Goal: Information Seeking & Learning: Learn about a topic

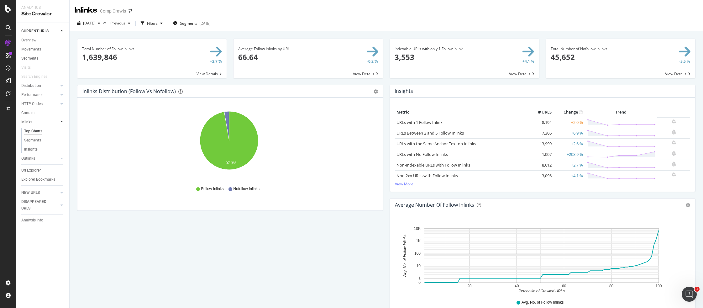
scroll to position [290, 0]
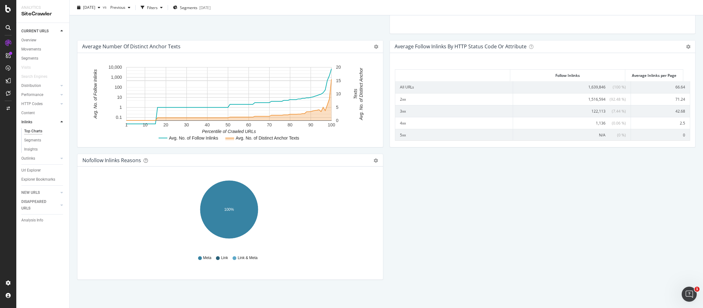
click at [678, 210] on div "Inlinks Distribution (Follow vs Nofollow) Pie Table Export as CSV Add to Custom…" at bounding box center [386, 40] width 625 height 492
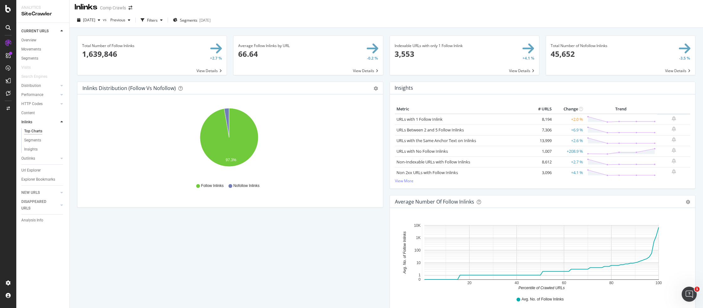
scroll to position [0, 0]
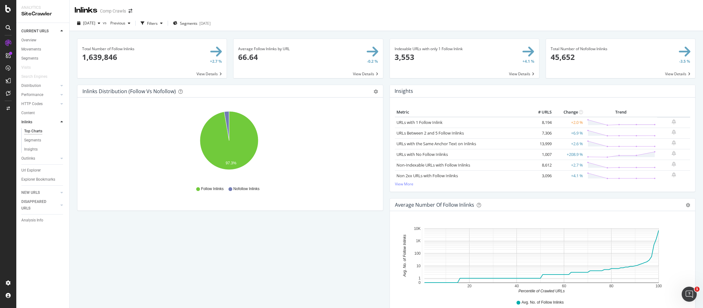
click at [27, 62] on div "Segments" at bounding box center [45, 58] width 48 height 9
click at [27, 61] on div "Segments" at bounding box center [29, 58] width 17 height 7
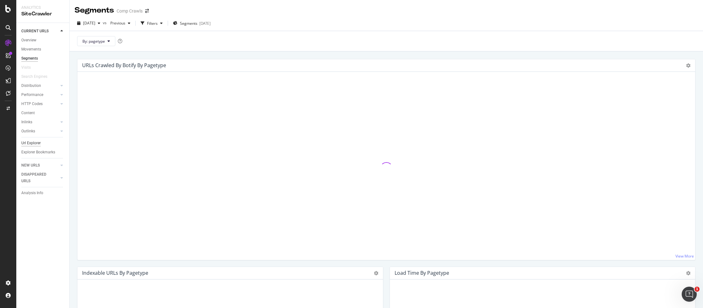
click at [34, 143] on div "Url Explorer" at bounding box center [30, 143] width 19 height 7
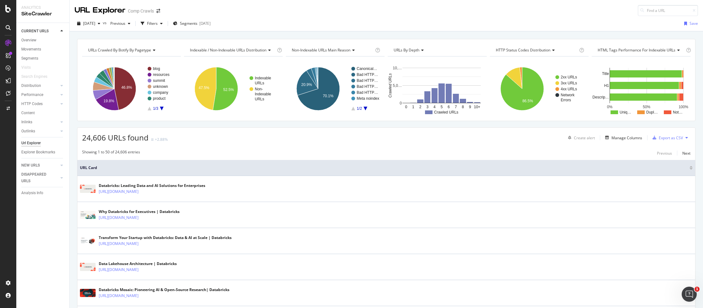
click at [162, 109] on icon "A chart." at bounding box center [162, 109] width 4 height 4
click at [161, 69] on text "glossary" at bounding box center [160, 68] width 14 height 4
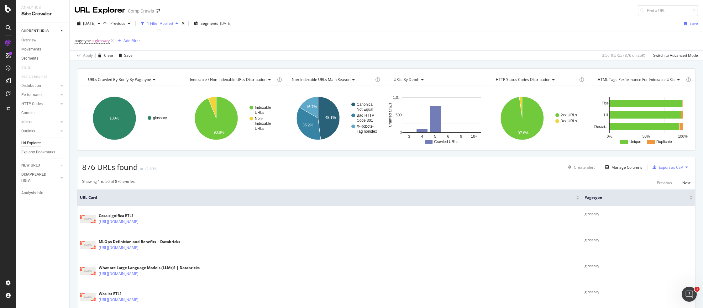
click at [309, 81] on span "Non-Indexable URLs Main Reason" at bounding box center [321, 79] width 59 height 5
type input "lan"
click at [305, 96] on span "Language Distribution" at bounding box center [315, 96] width 39 height 6
click at [320, 108] on text "15.1%" at bounding box center [324, 106] width 11 height 4
